Goal: Check status: Check status

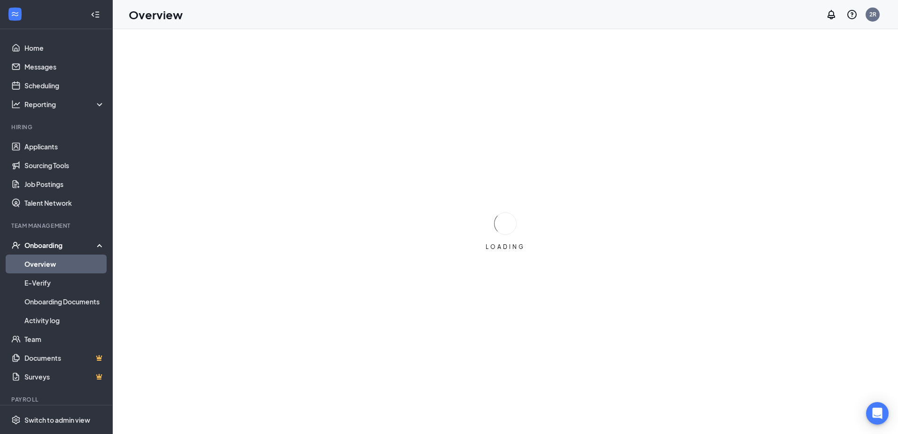
click at [51, 244] on div "Onboarding" at bounding box center [60, 245] width 72 height 9
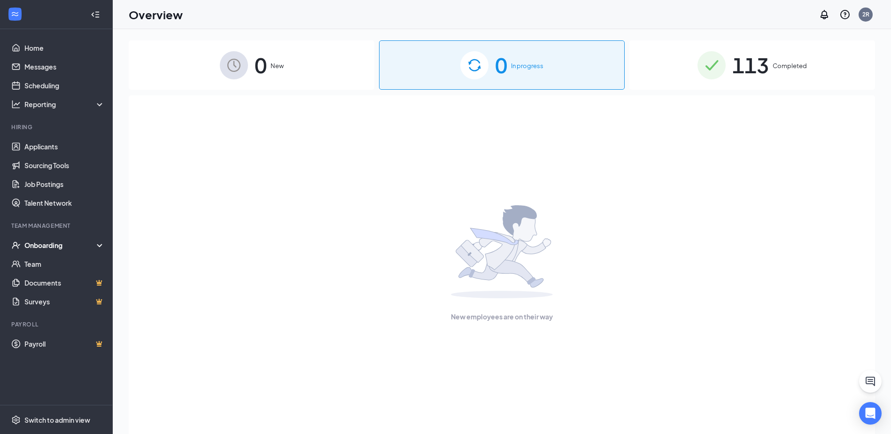
click at [795, 74] on div "113 Completed" at bounding box center [753, 64] width 246 height 49
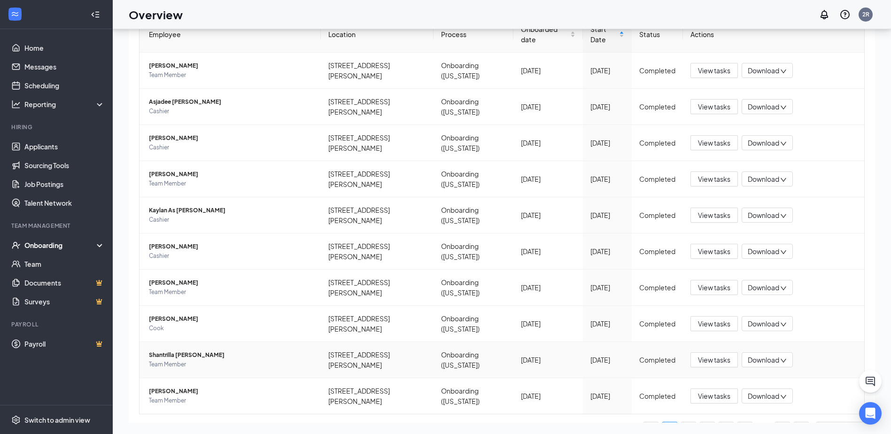
scroll to position [100, 0]
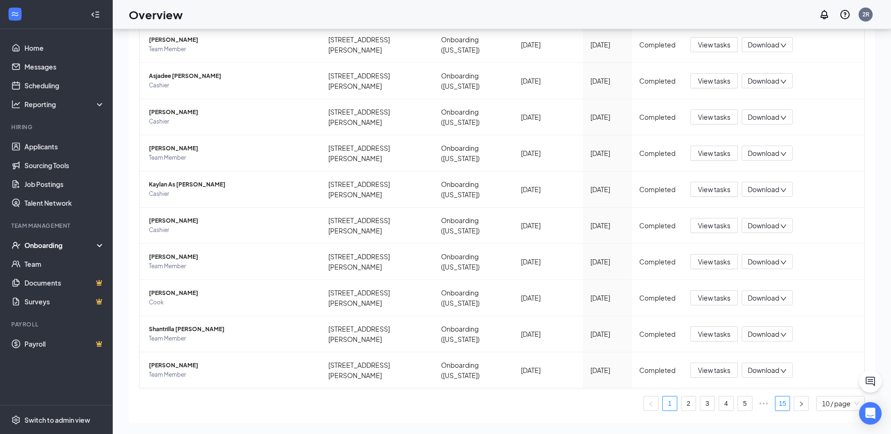
click at [776, 397] on link "15" at bounding box center [783, 404] width 14 height 14
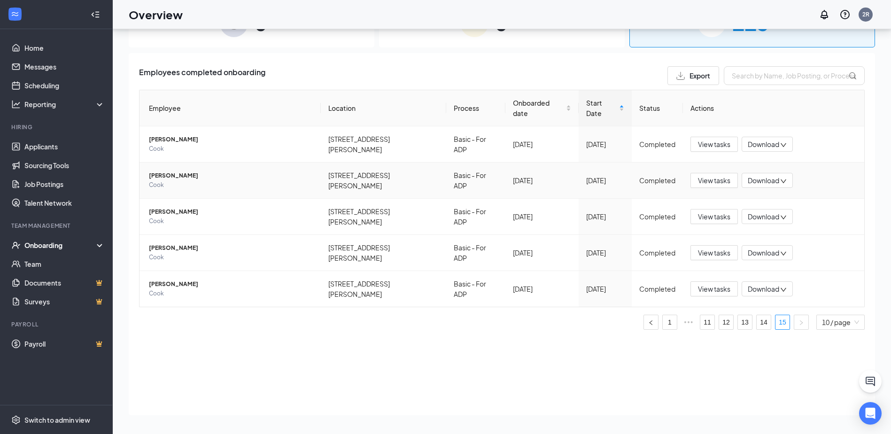
click at [760, 176] on span "Download" at bounding box center [763, 181] width 31 height 10
click at [185, 171] on span "[PERSON_NAME]" at bounding box center [231, 175] width 164 height 9
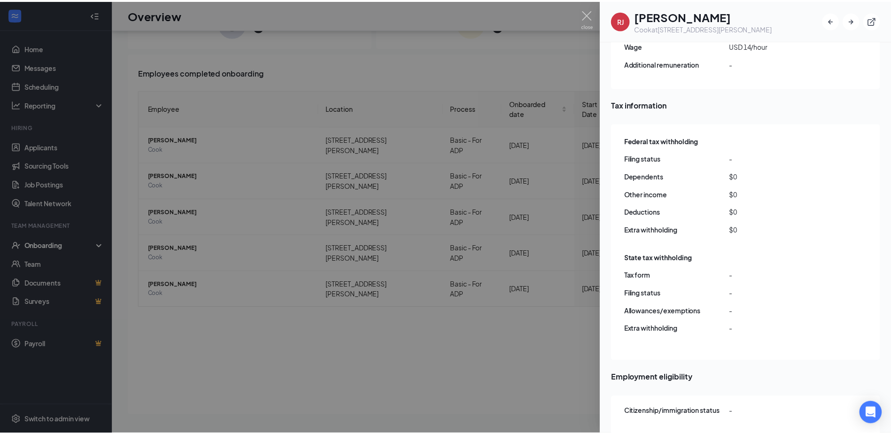
scroll to position [707, 0]
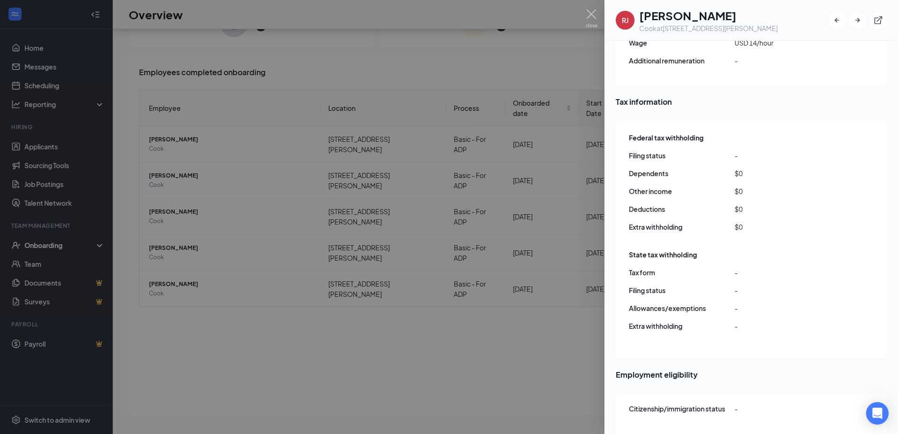
click at [360, 353] on div at bounding box center [449, 217] width 898 height 434
